Goal: Information Seeking & Learning: Learn about a topic

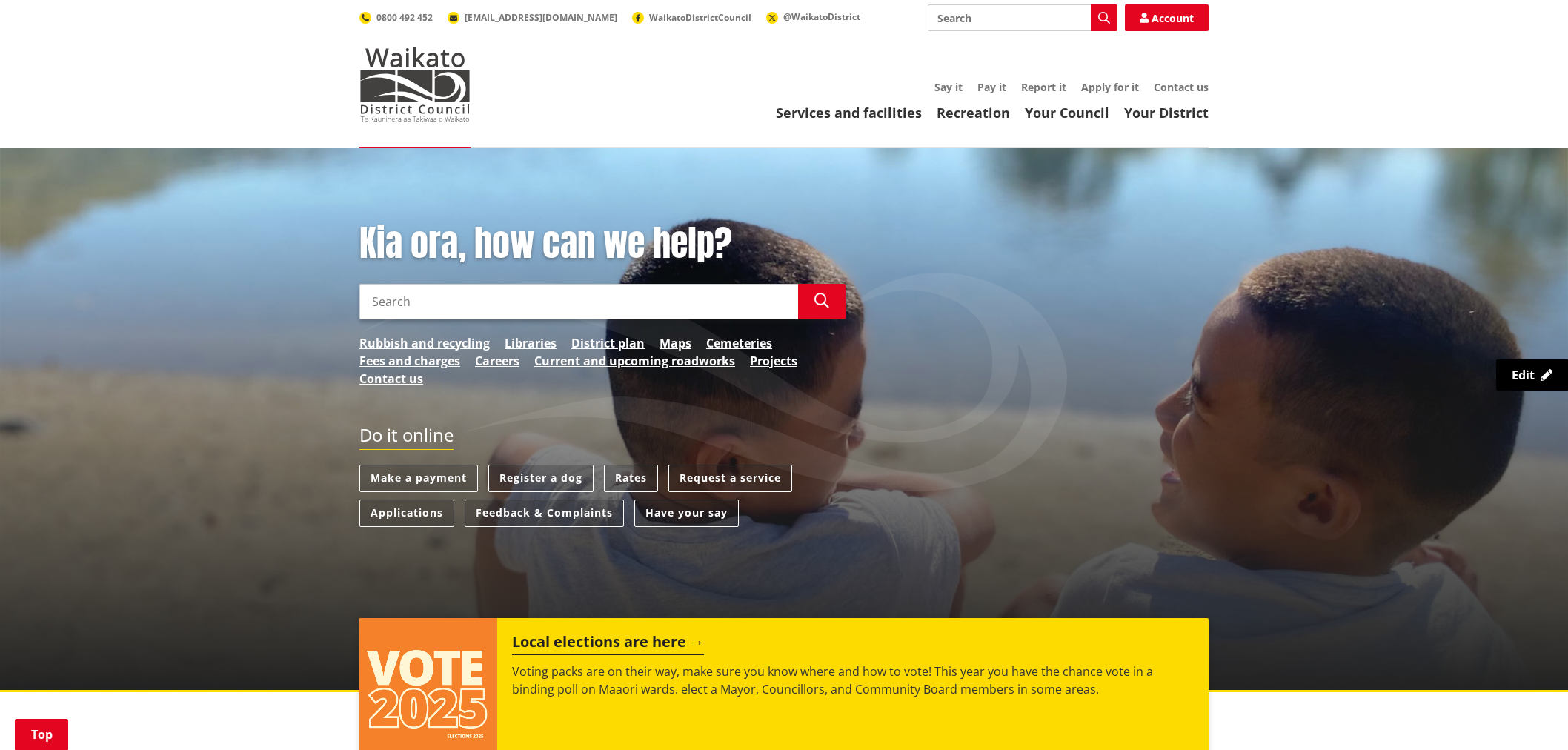
scroll to position [713, 0]
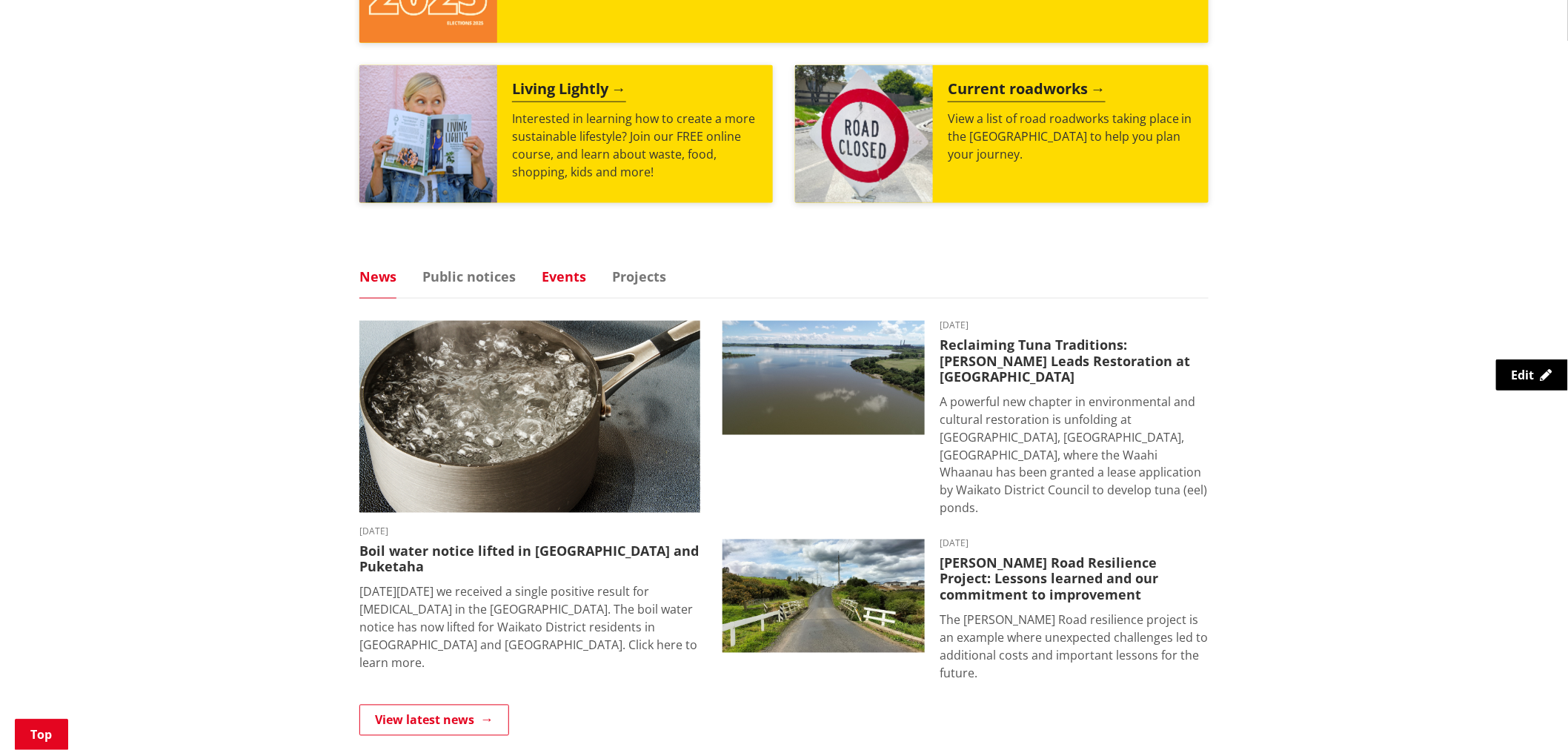
click at [561, 278] on link "Events" at bounding box center [564, 277] width 44 height 14
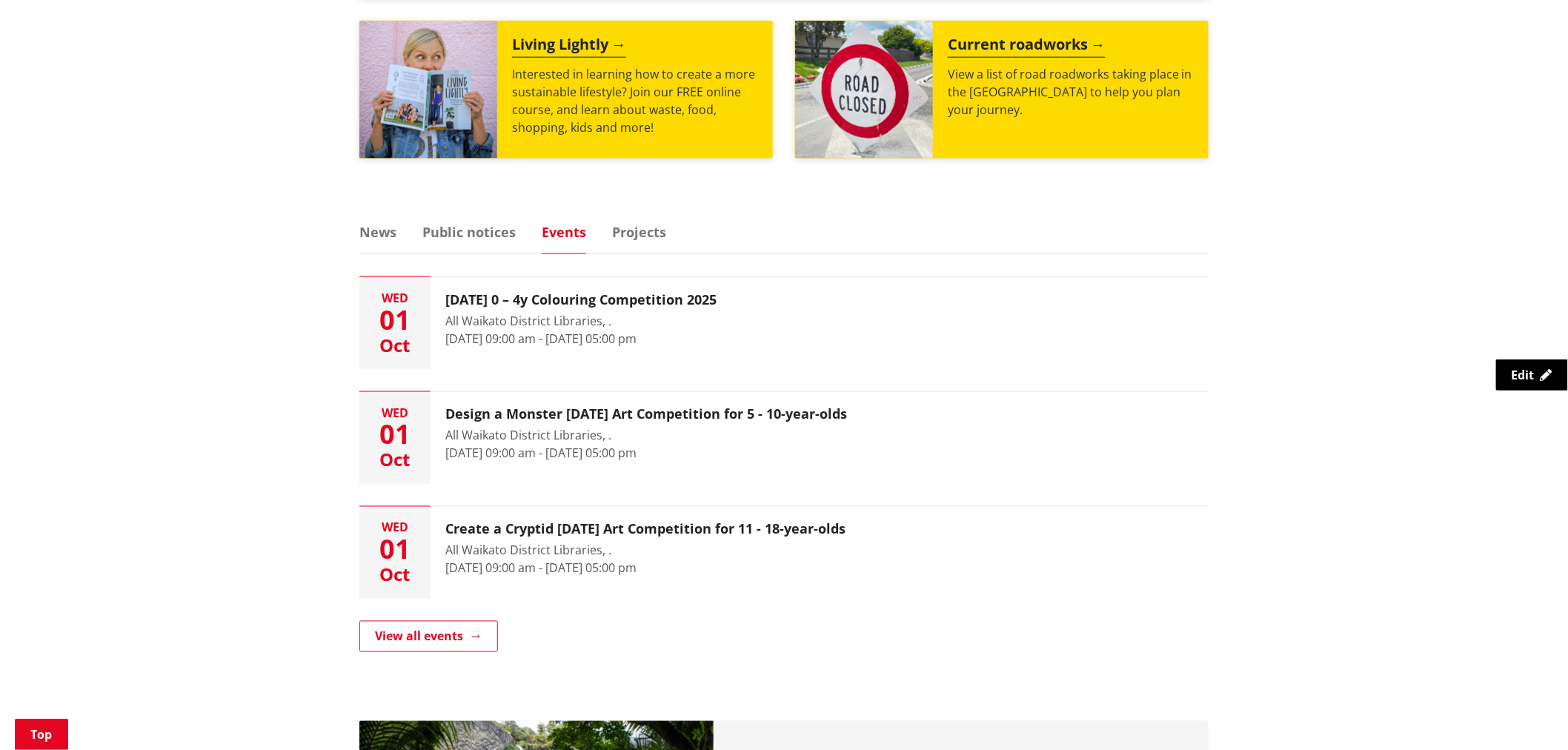
scroll to position [795, 0]
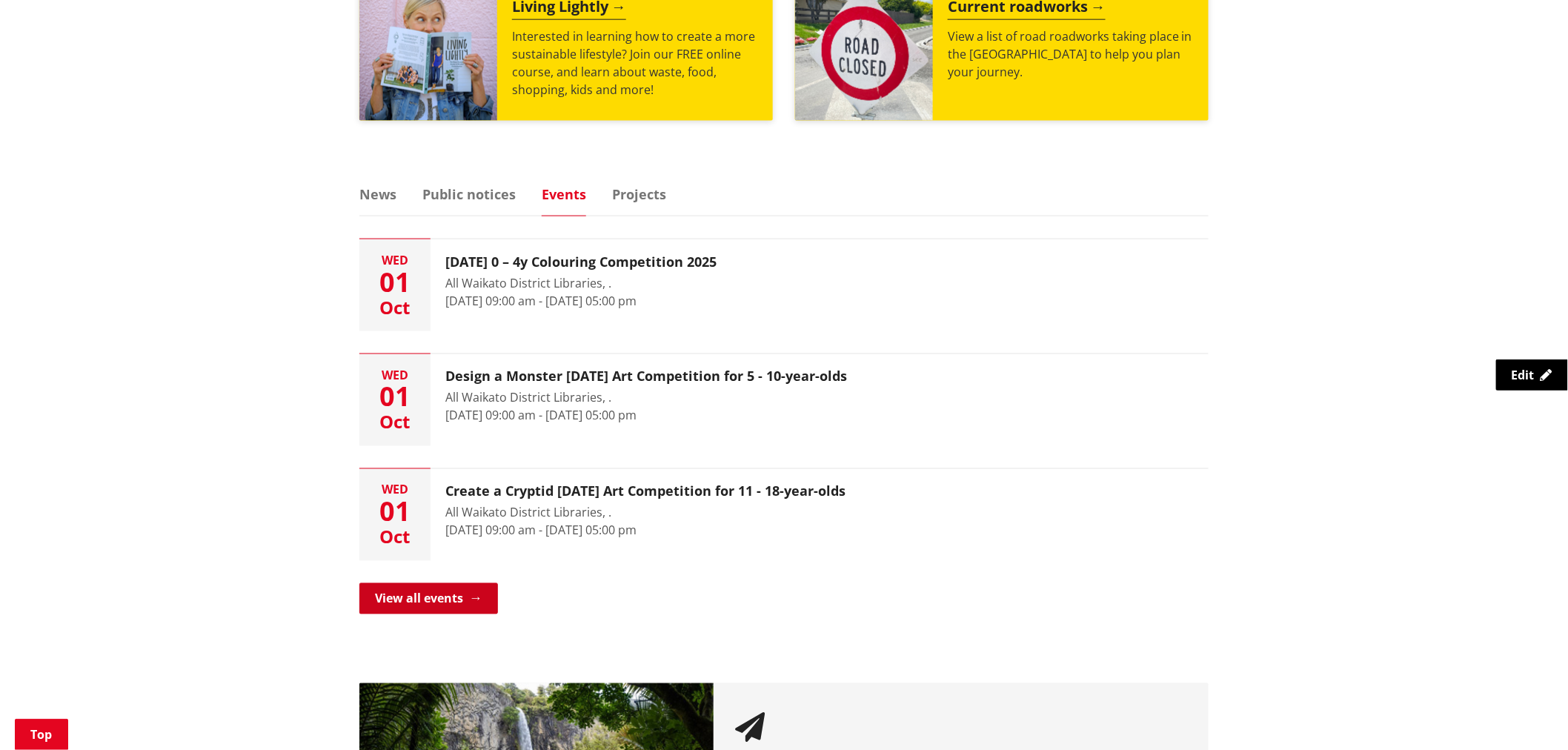
click at [413, 598] on link "View all events" at bounding box center [428, 598] width 138 height 31
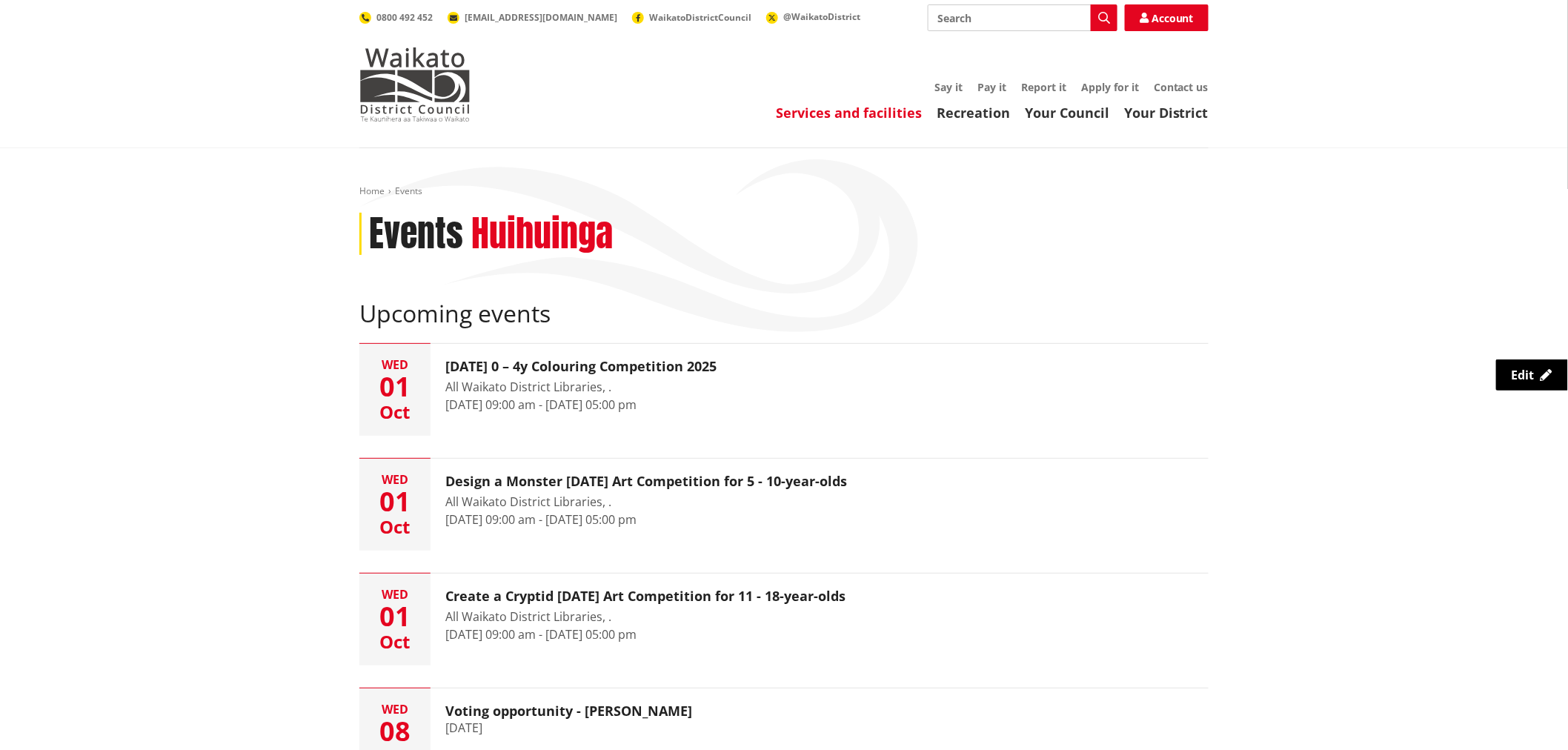
click at [853, 110] on link "Services and facilities" at bounding box center [849, 113] width 146 height 18
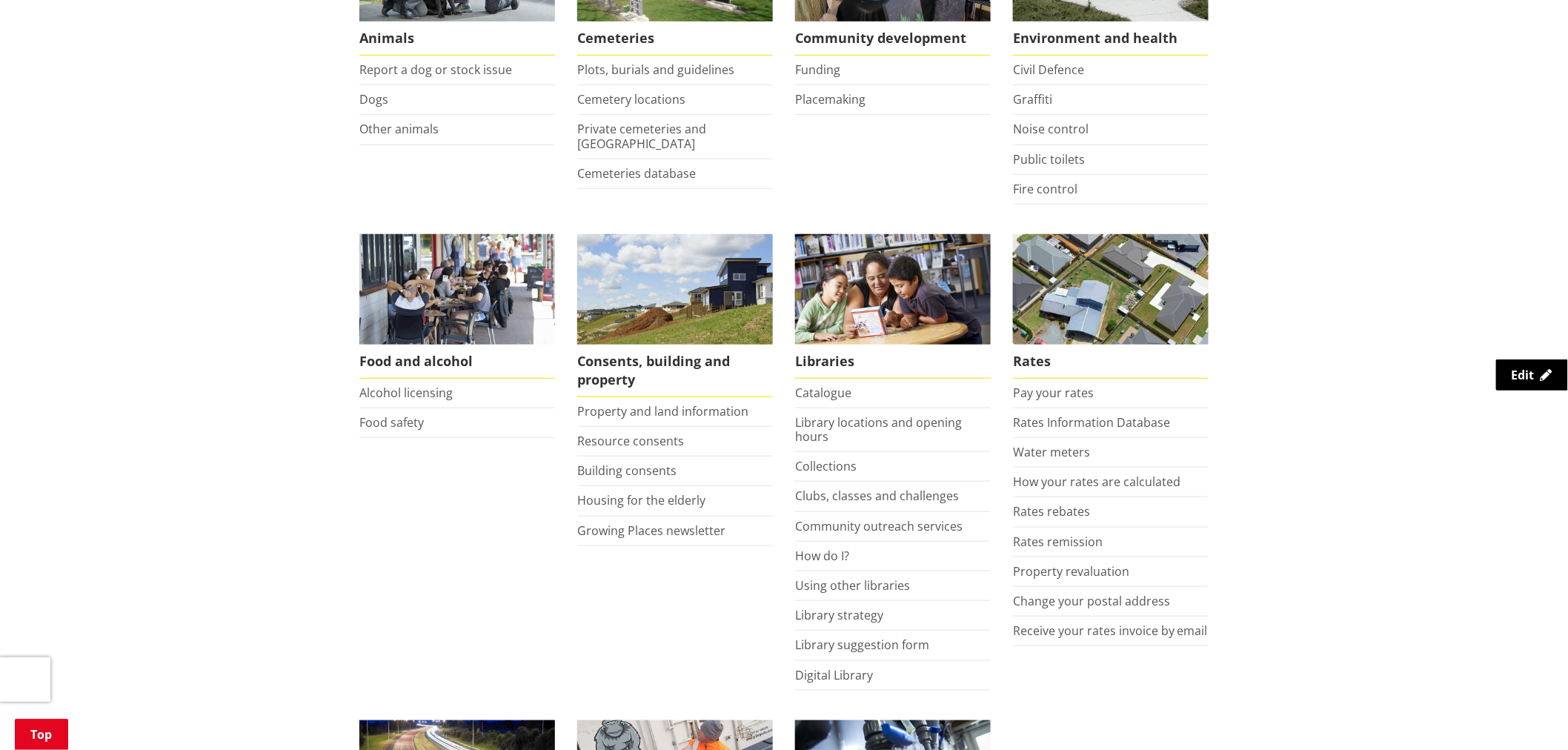
scroll to position [411, 0]
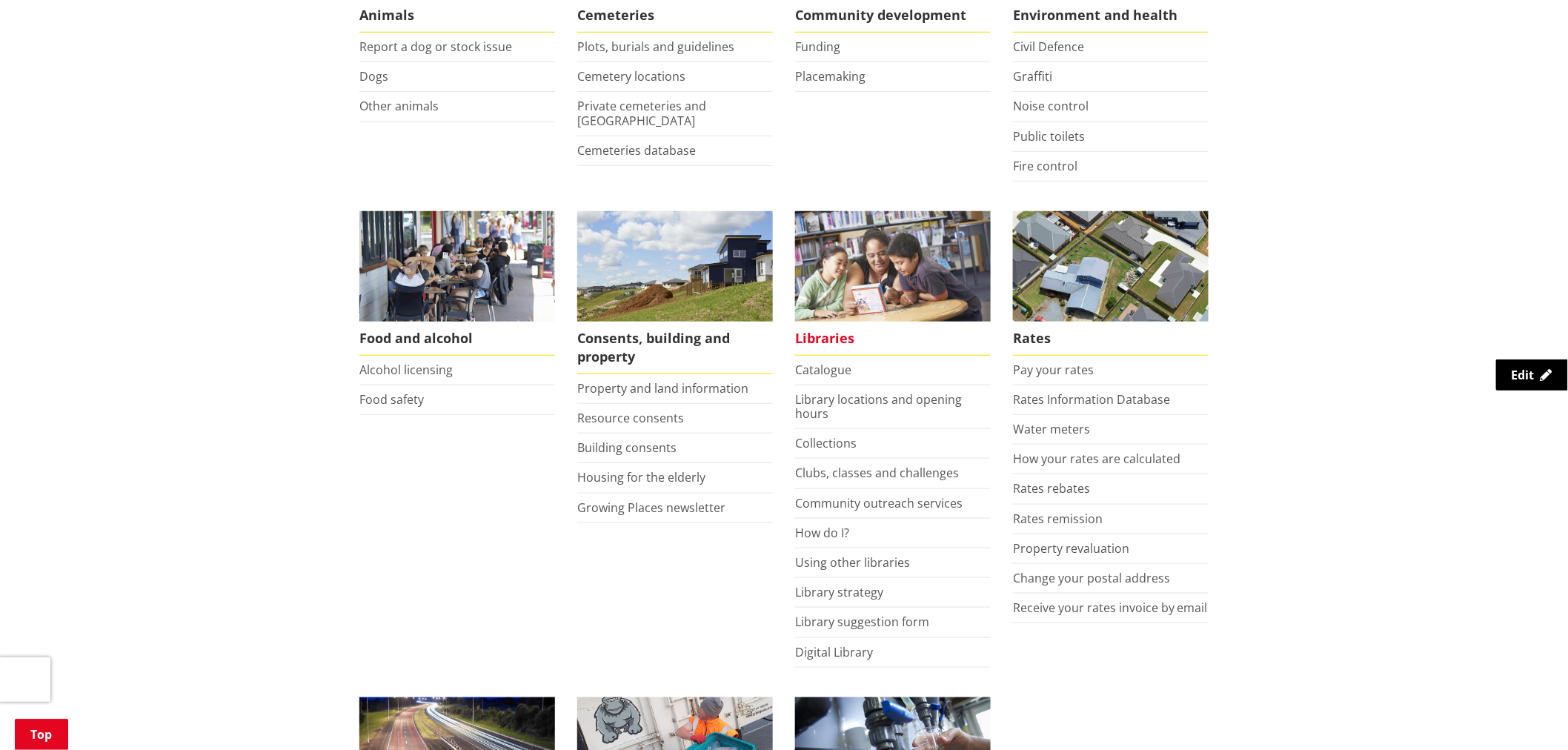
click at [816, 340] on span "Libraries" at bounding box center [893, 338] width 195 height 34
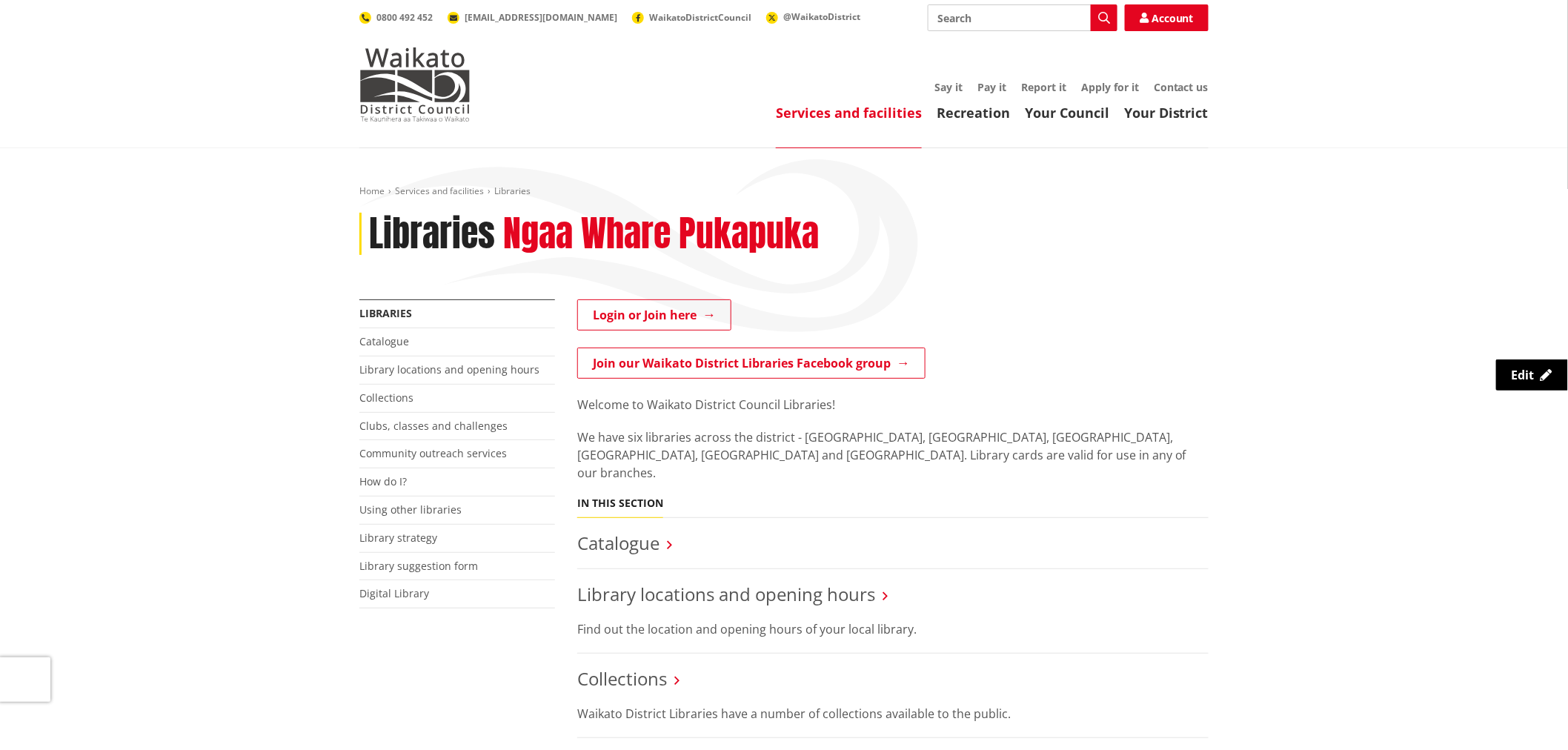
scroll to position [165, 0]
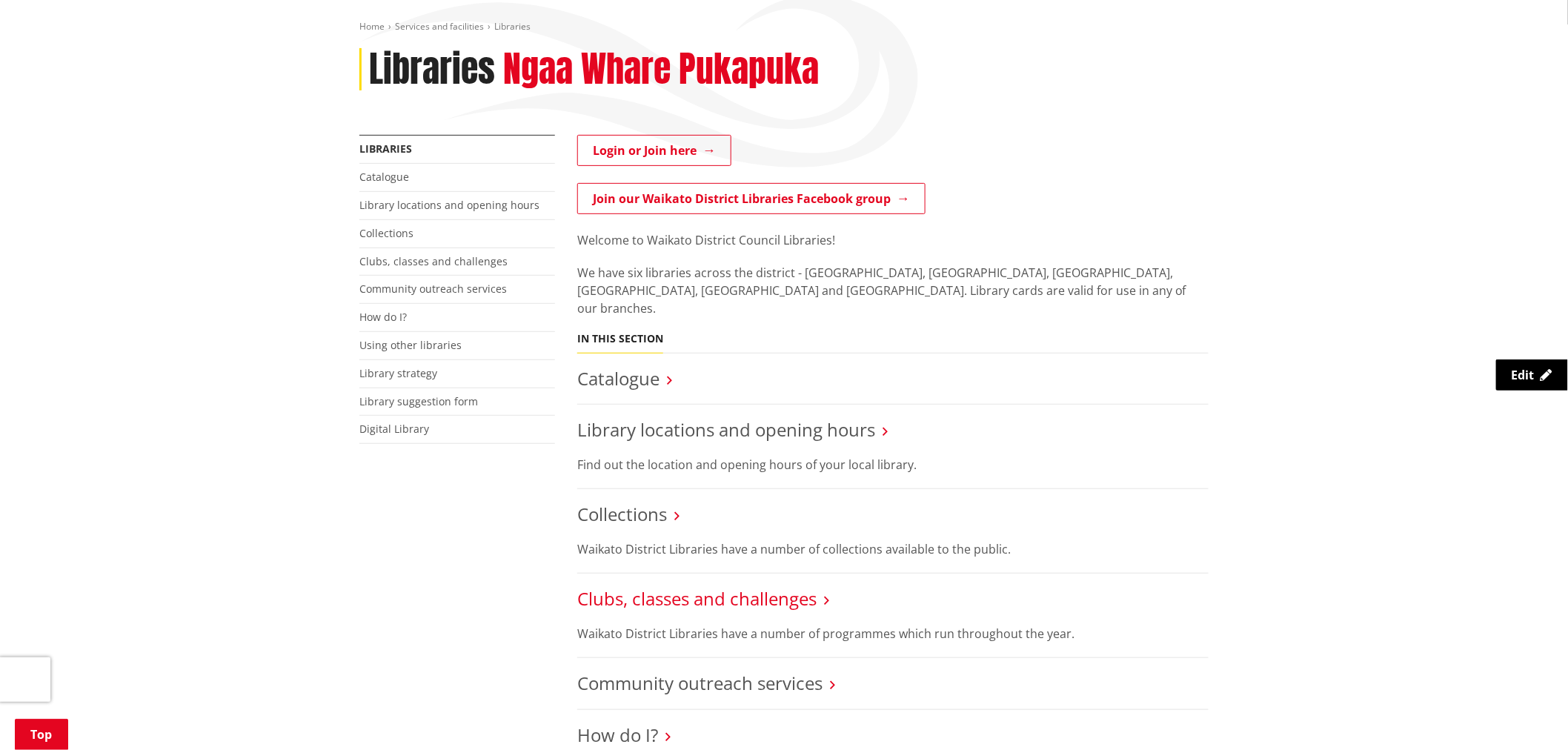
click at [664, 586] on link "Clubs, classes and challenges" at bounding box center [697, 598] width 239 height 25
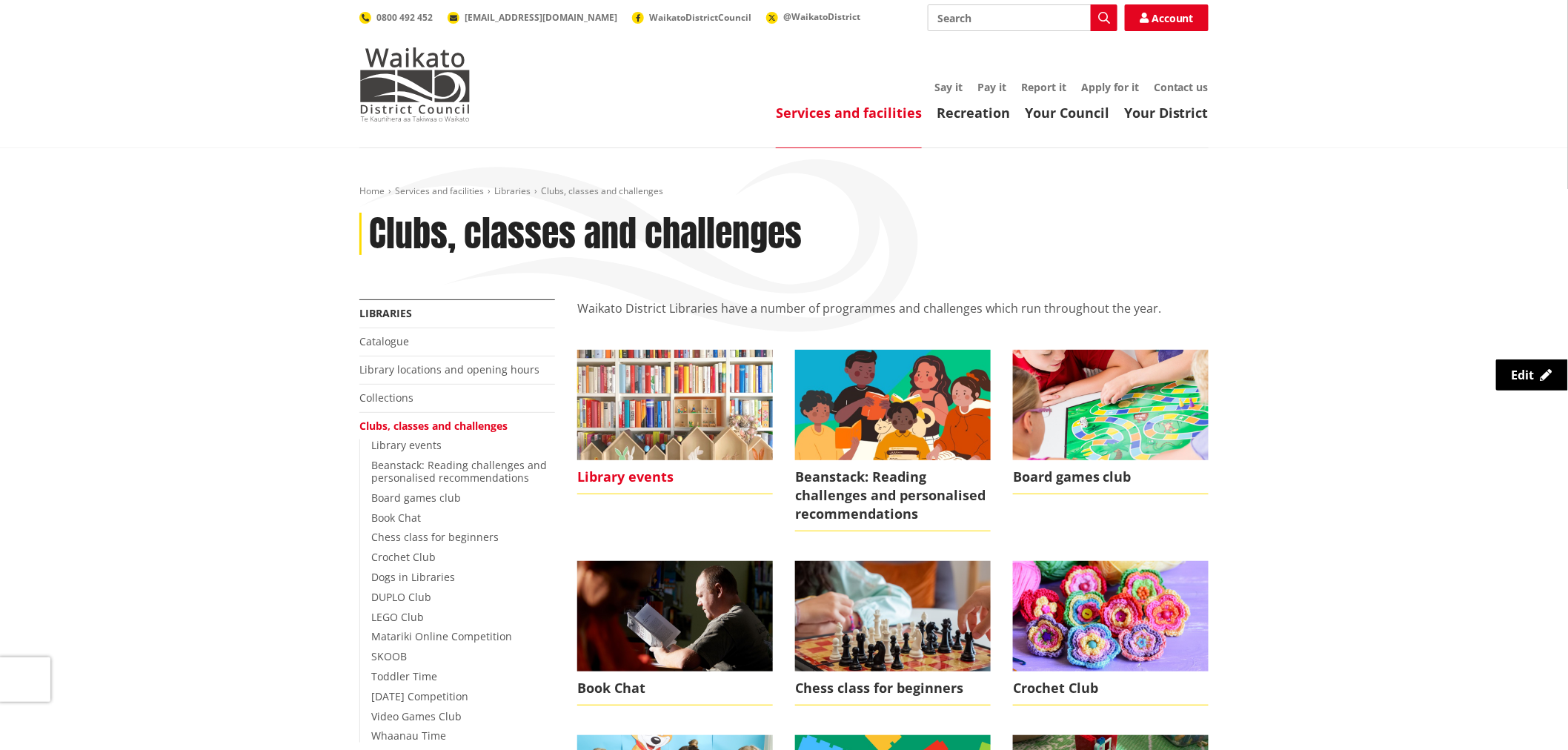
click at [670, 424] on img at bounding box center [675, 404] width 195 height 110
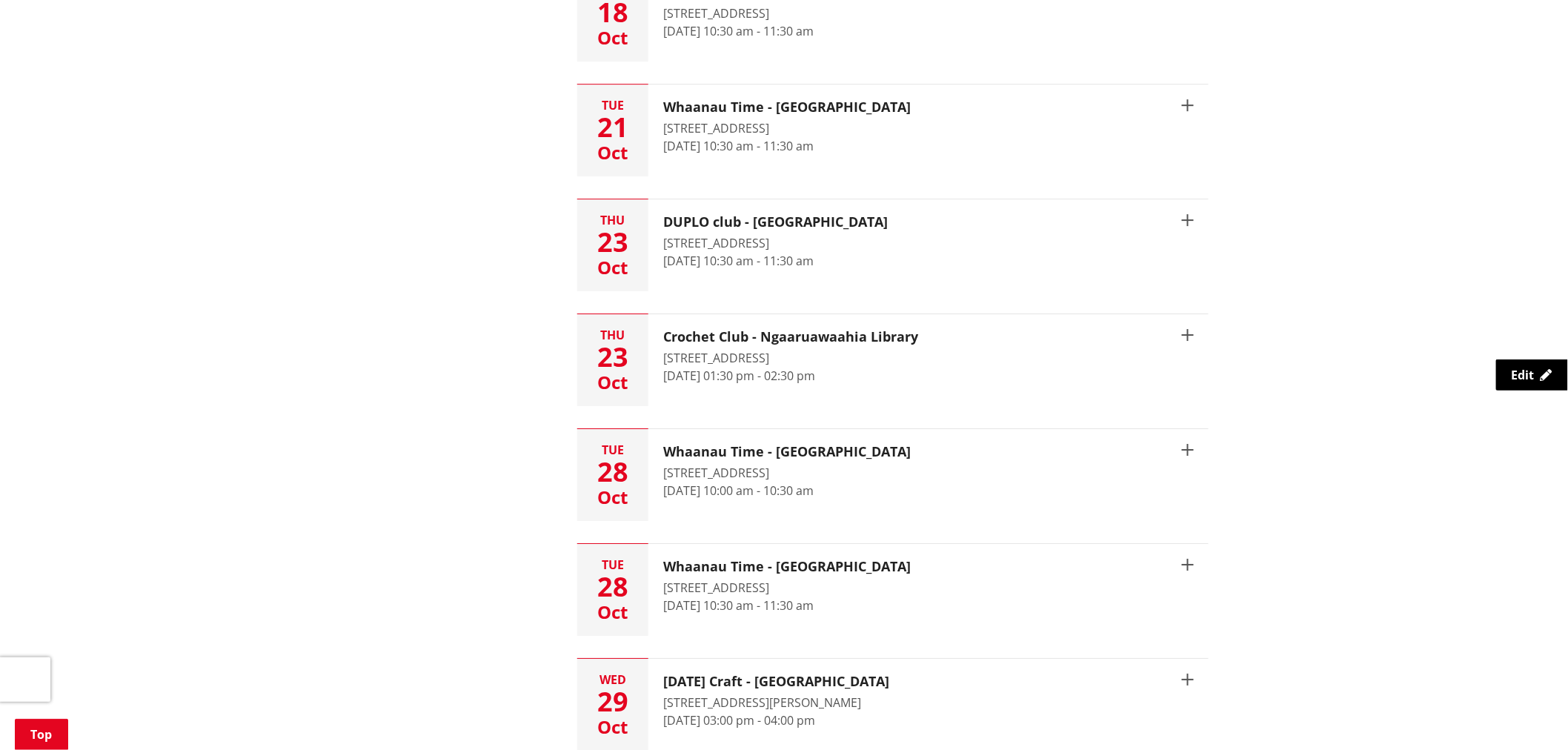
scroll to position [2058, 0]
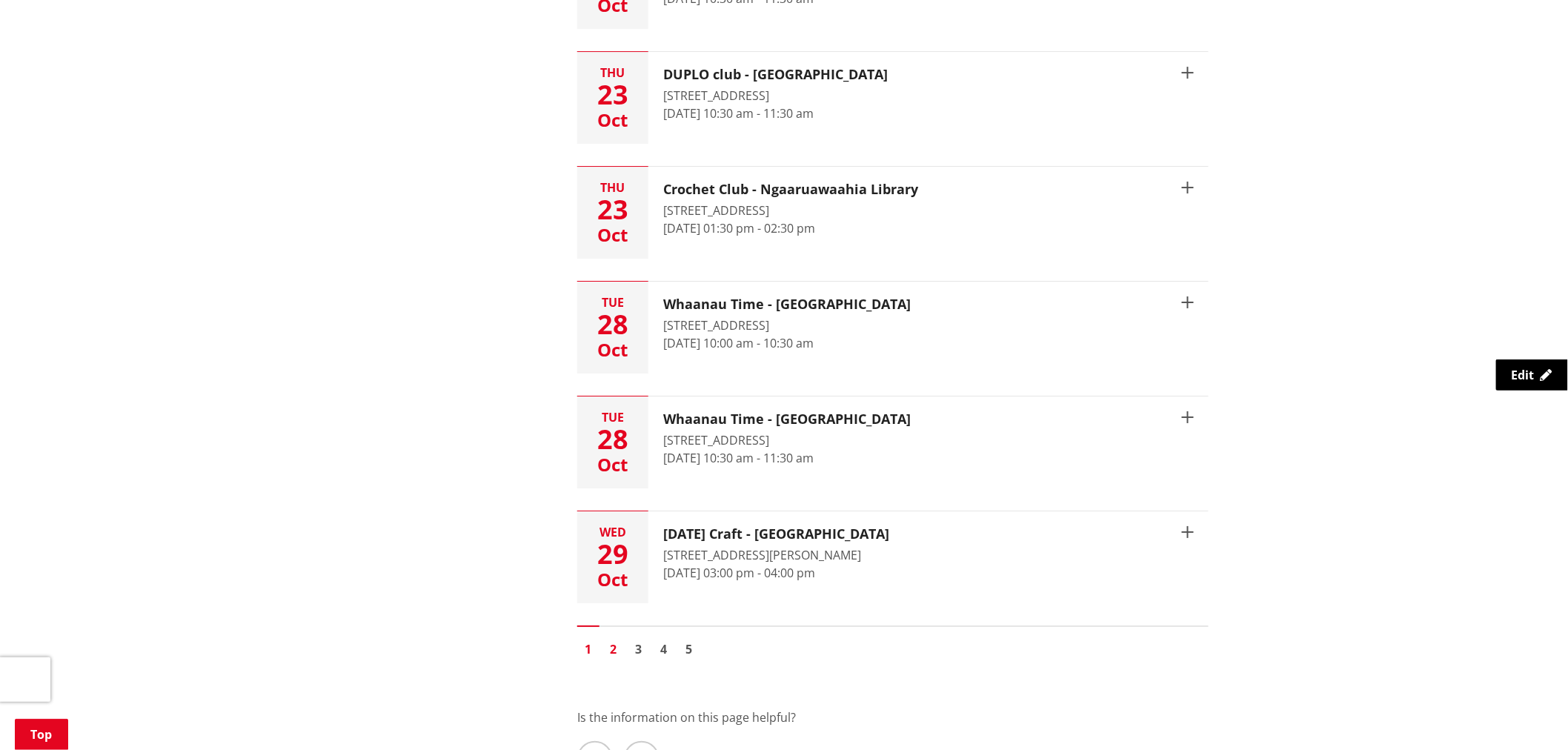
click at [612, 647] on link "2" at bounding box center [614, 649] width 23 height 23
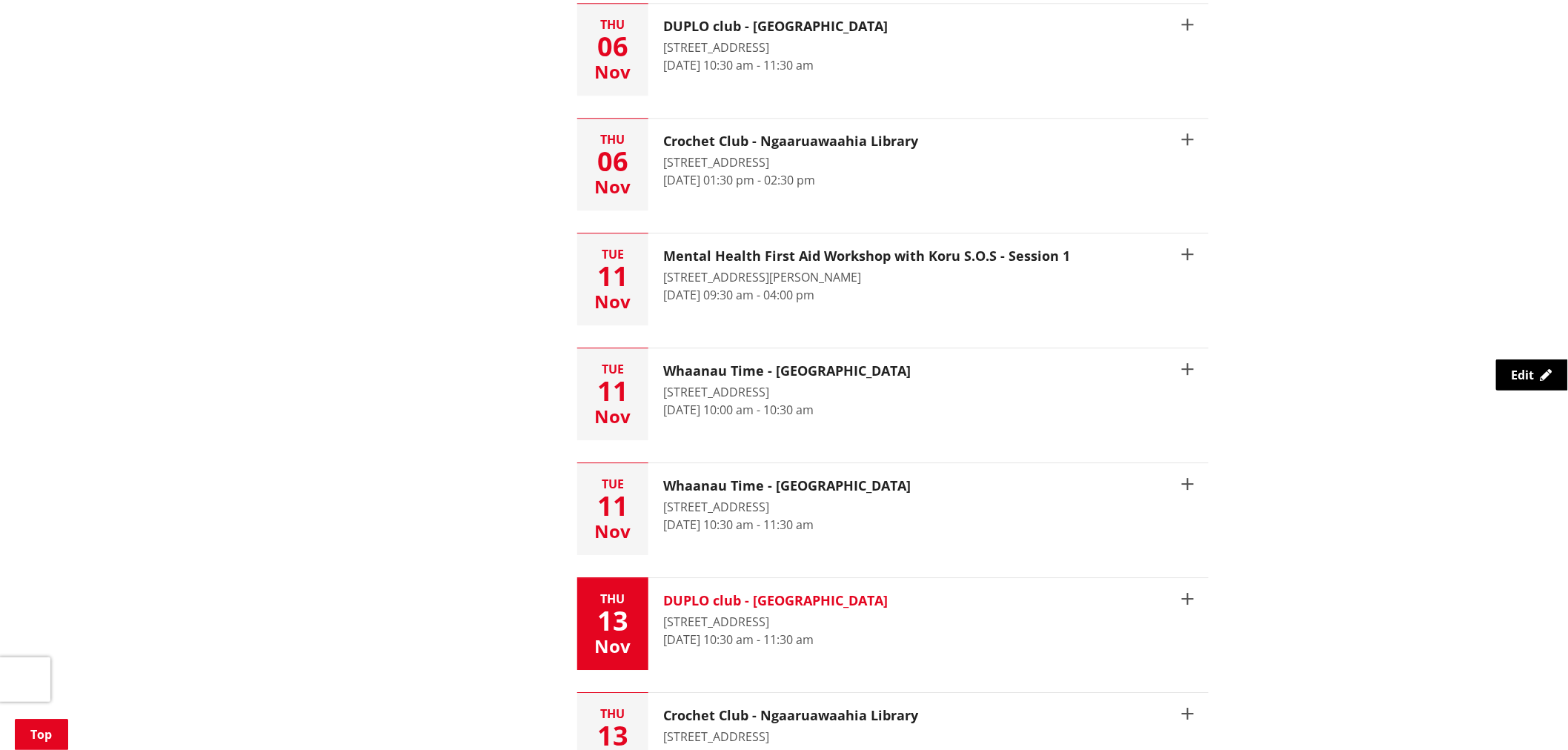
scroll to position [2058, 0]
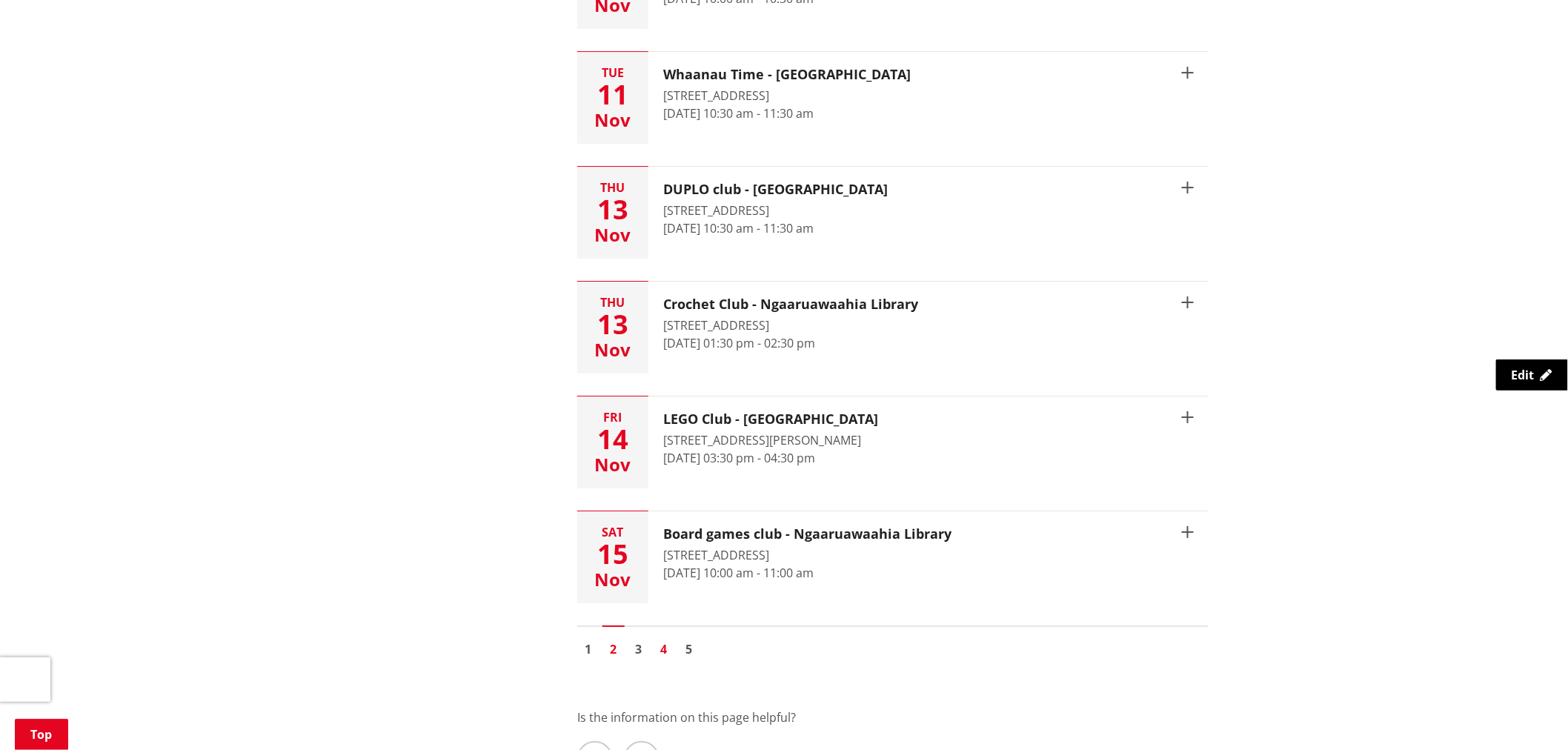
click at [661, 646] on link "4" at bounding box center [664, 649] width 23 height 23
